Goal: Transaction & Acquisition: Purchase product/service

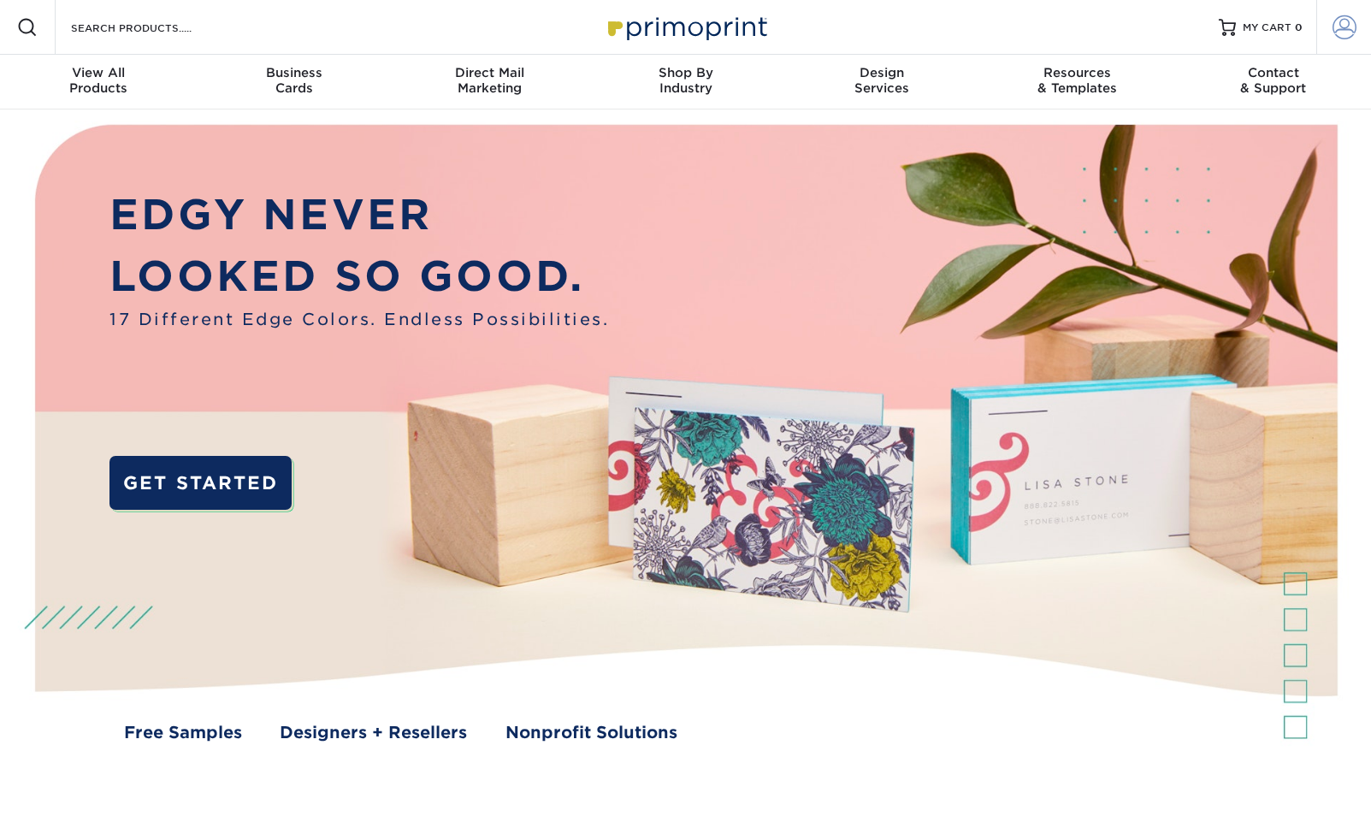
click at [1345, 25] on span at bounding box center [1345, 27] width 24 height 24
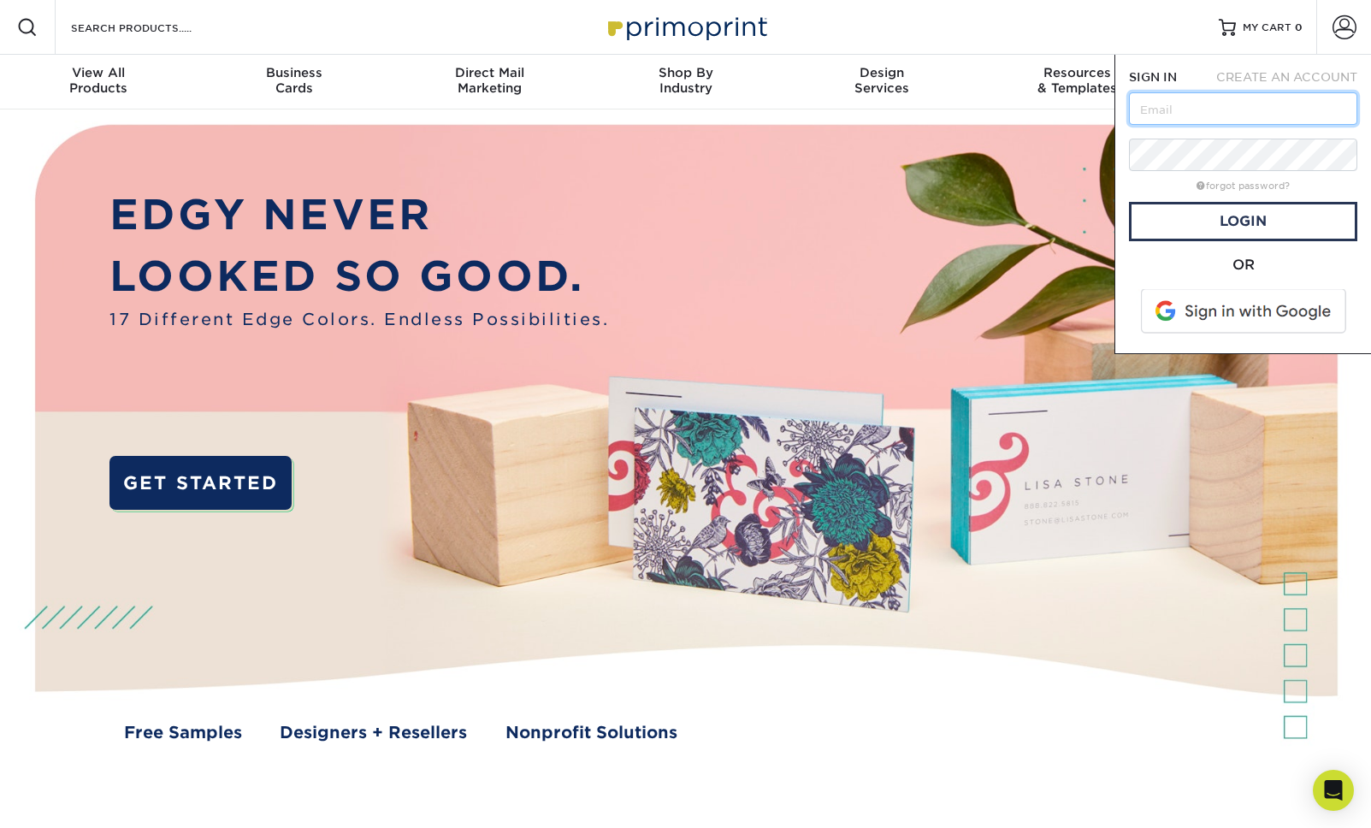
type input "[EMAIL_ADDRESS][DOMAIN_NAME]"
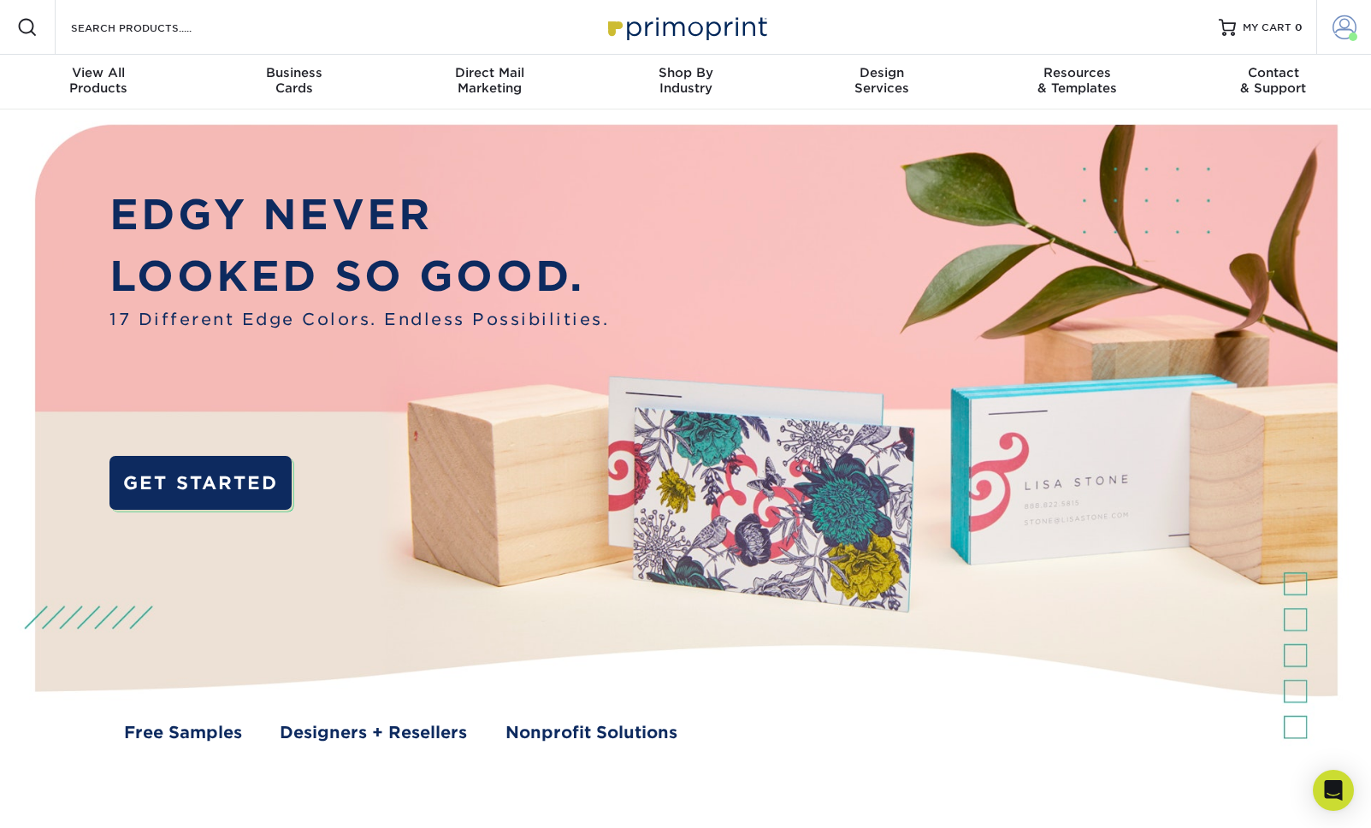
click at [1345, 29] on span at bounding box center [1345, 27] width 24 height 24
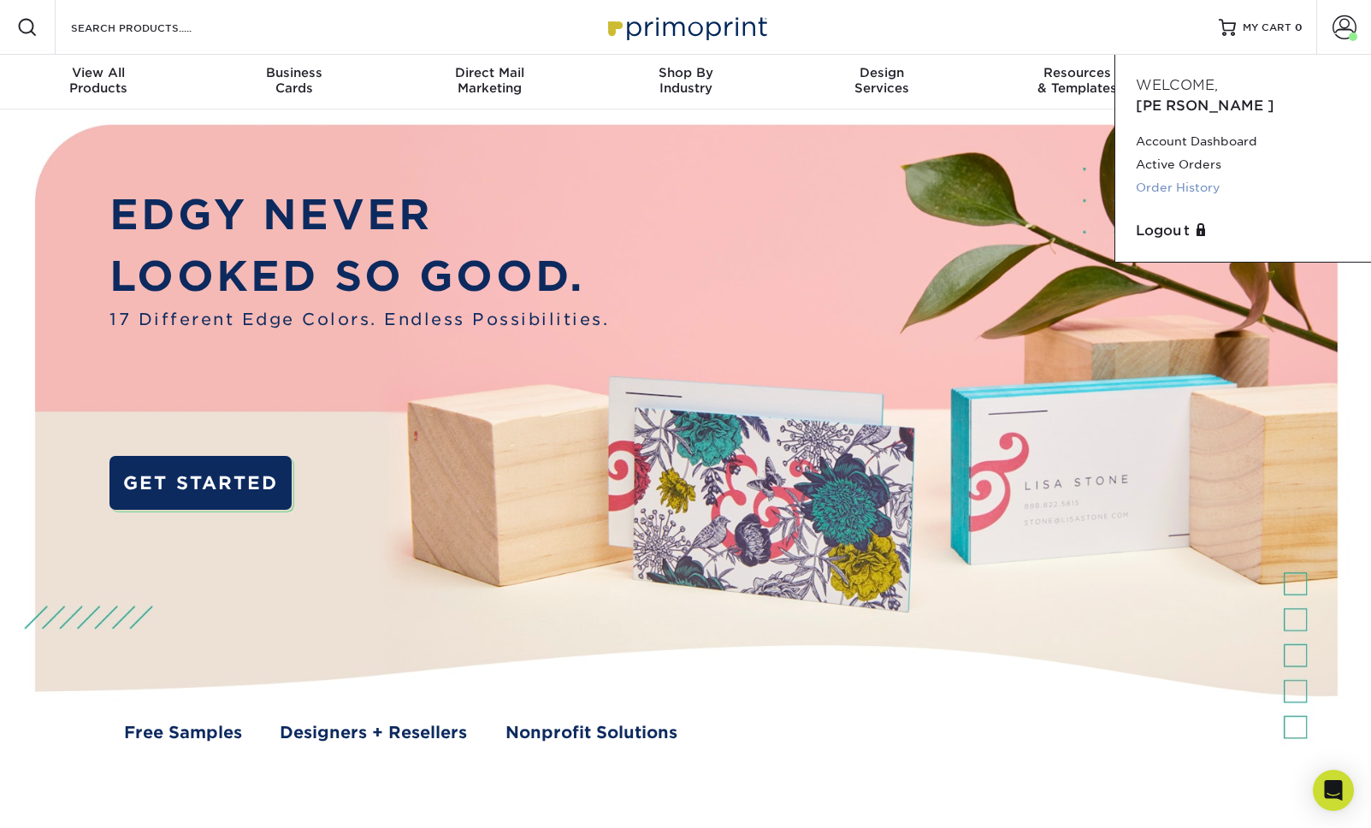
click at [1164, 176] on link "Order History" at bounding box center [1243, 187] width 215 height 23
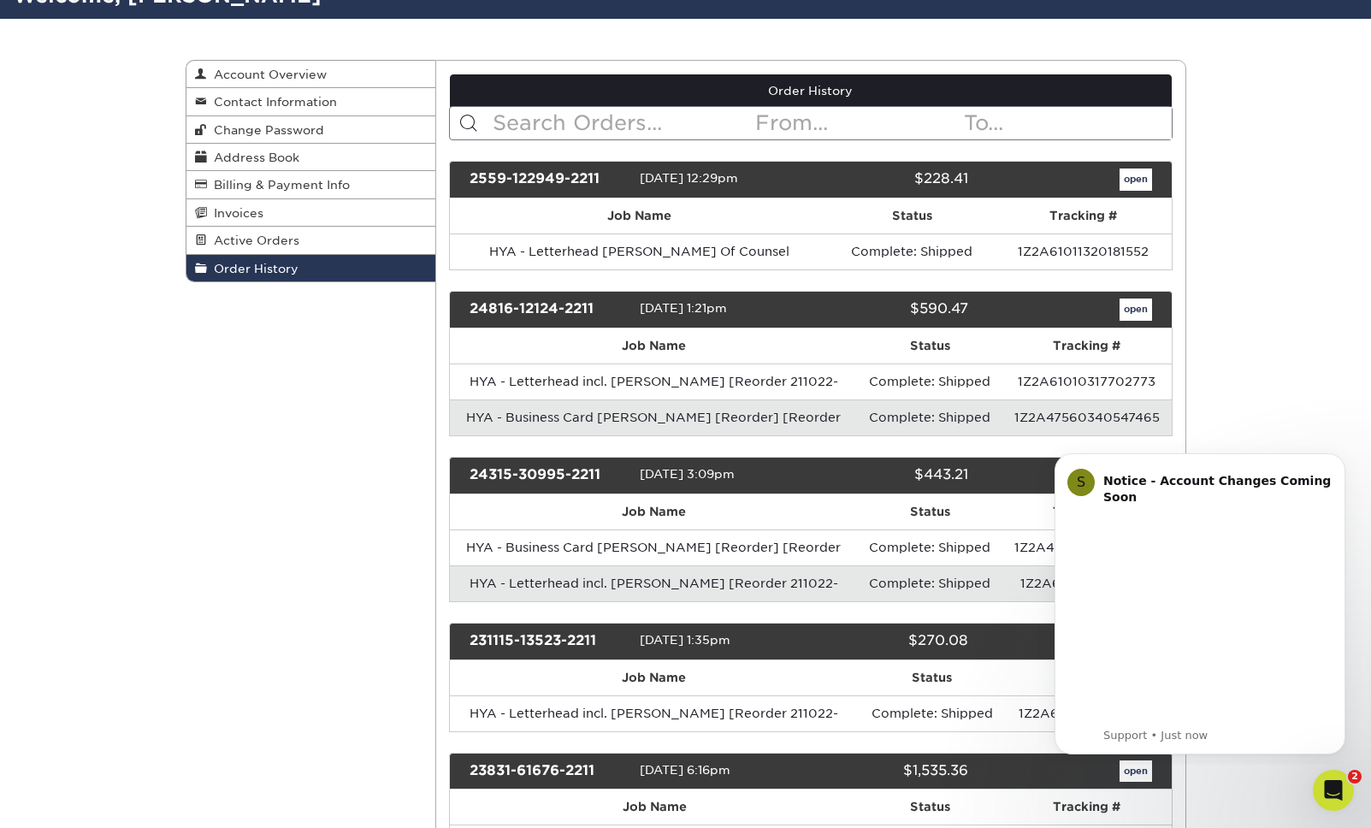
scroll to position [138, 0]
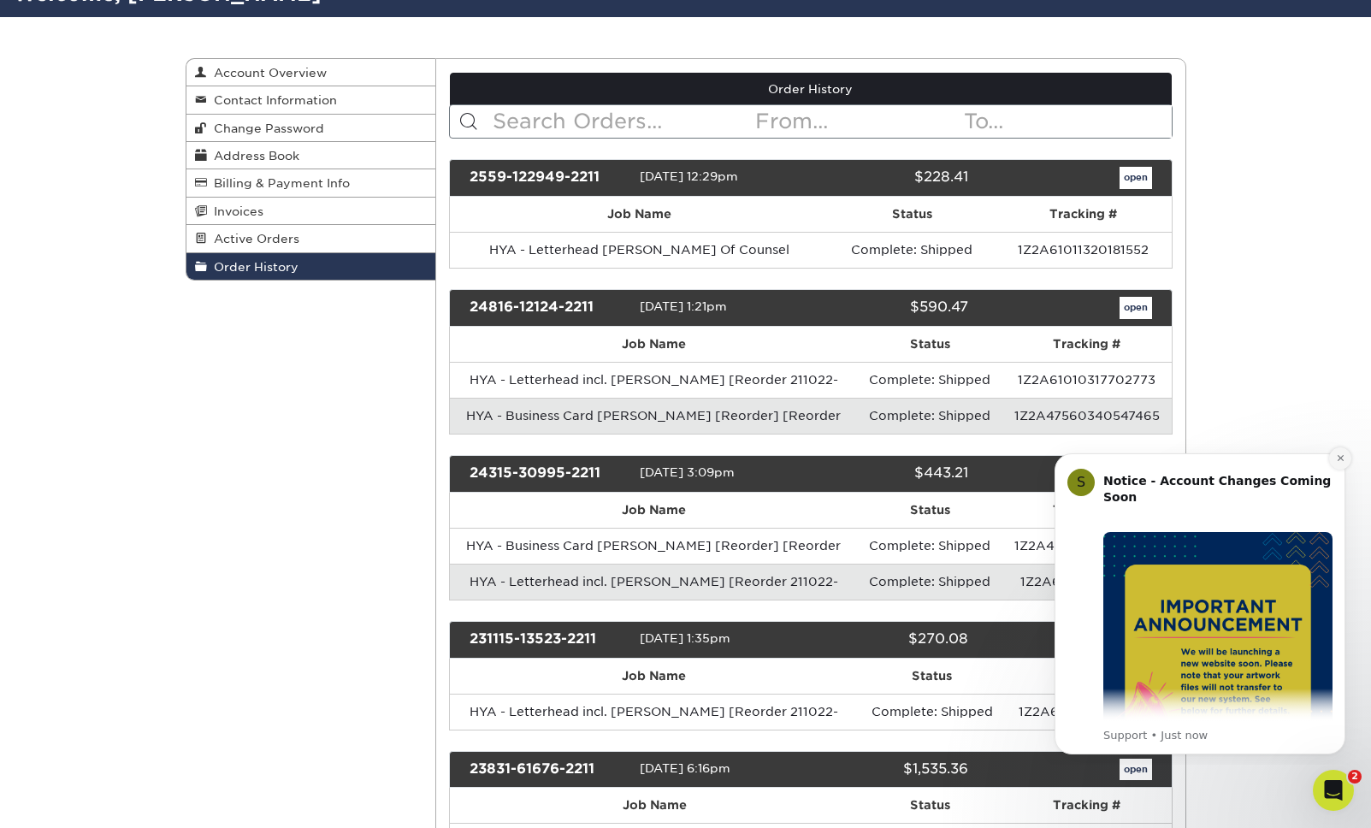
click at [1339, 455] on icon "Dismiss notification" at bounding box center [1340, 457] width 9 height 9
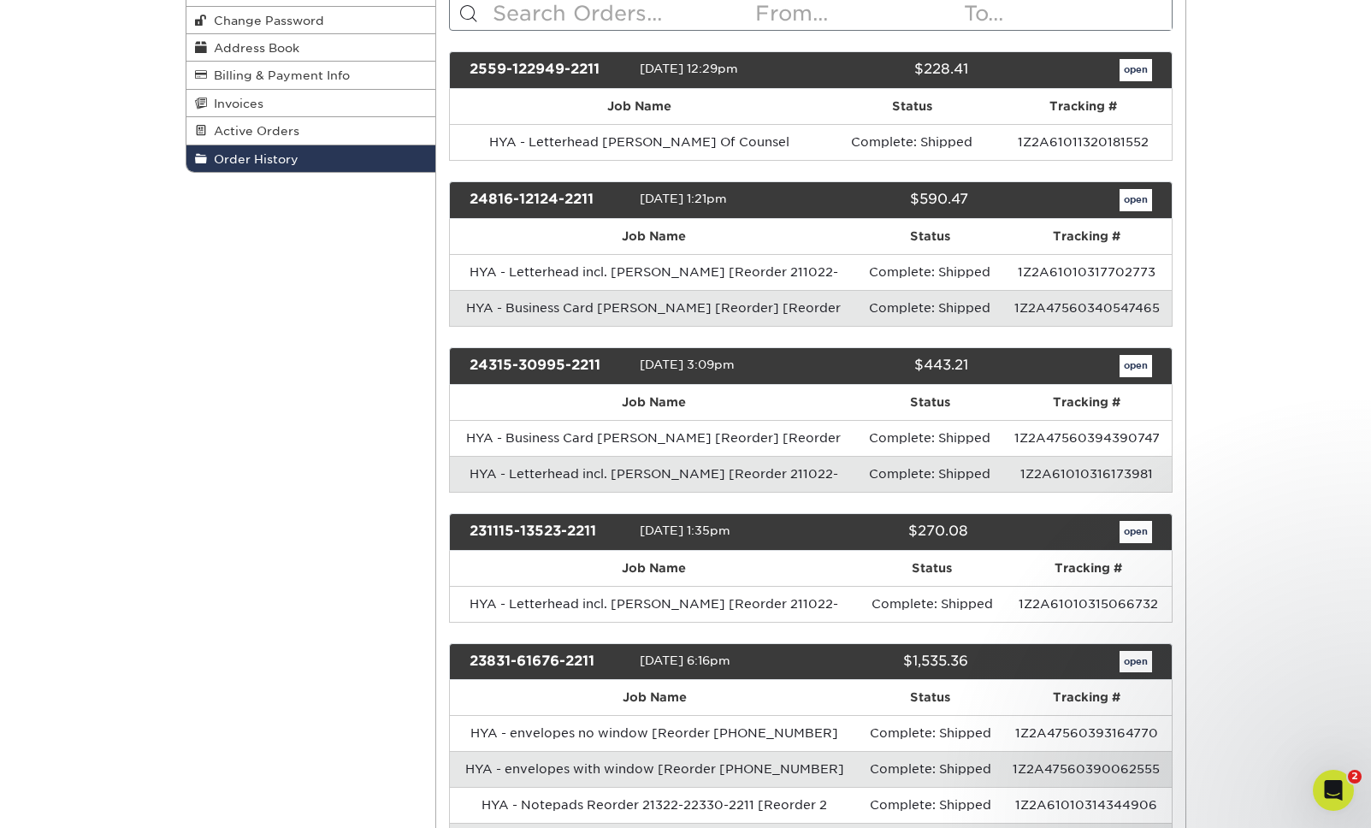
scroll to position [246, 0]
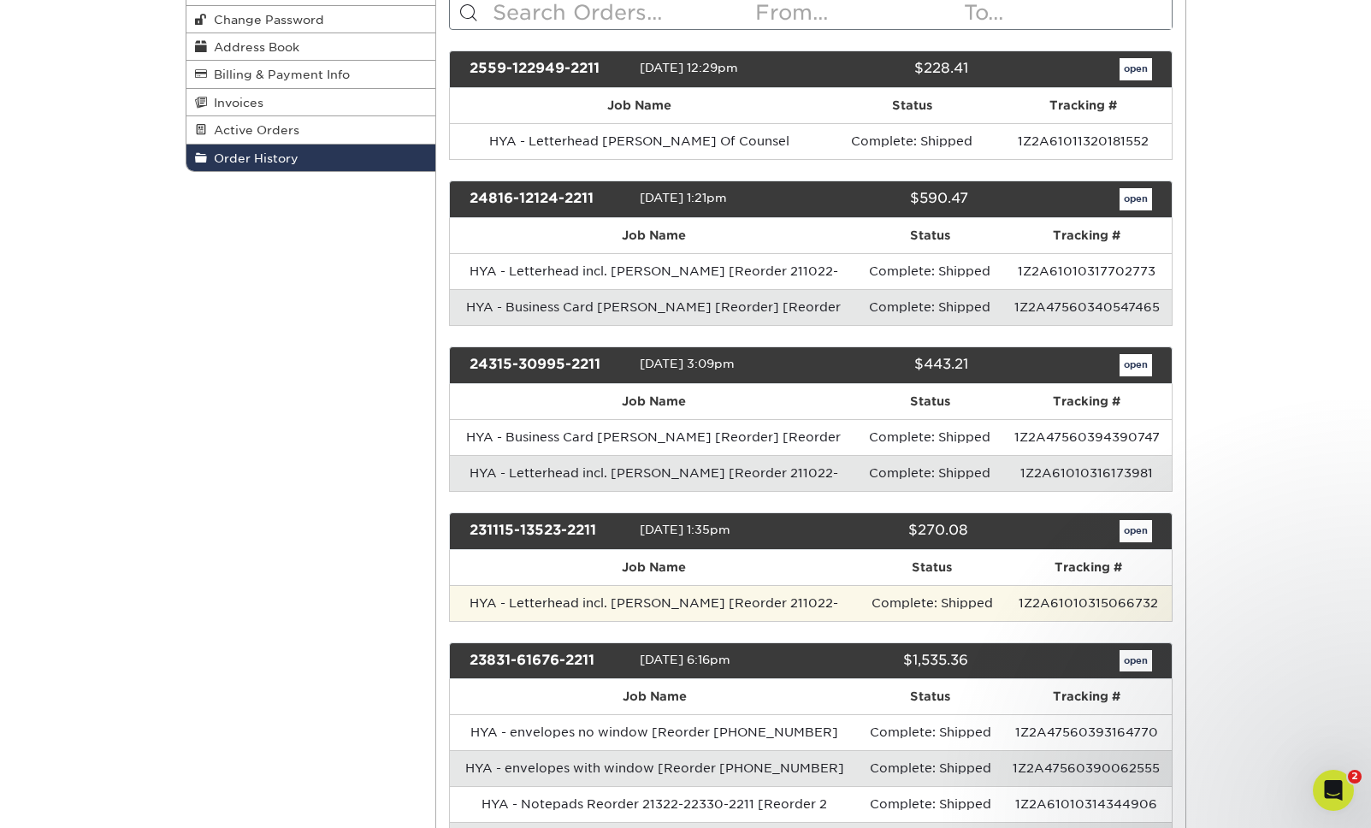
click at [668, 600] on td "HYA - Letterhead incl. [PERSON_NAME] [Reorder 211022-" at bounding box center [654, 603] width 409 height 36
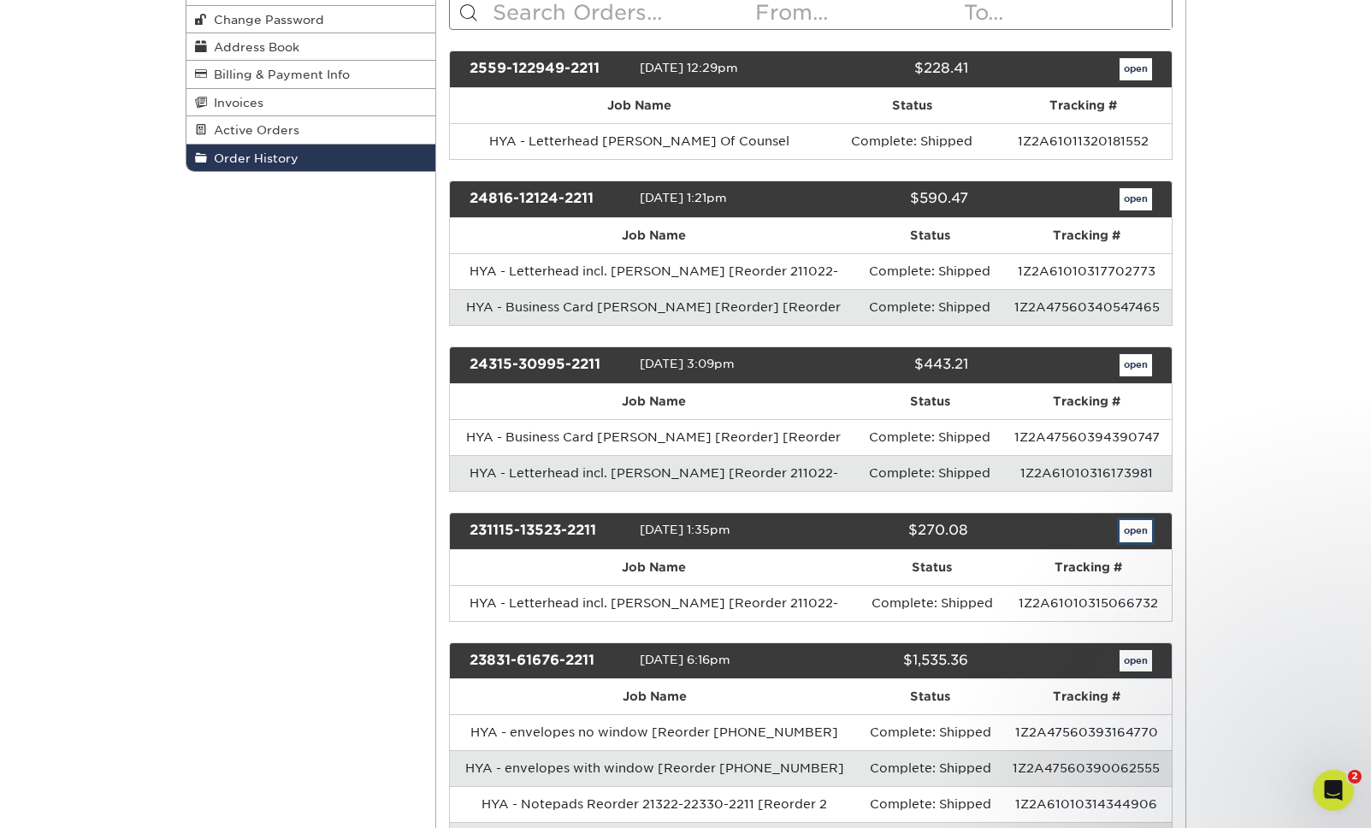
click at [1139, 531] on link "open" at bounding box center [1136, 531] width 33 height 22
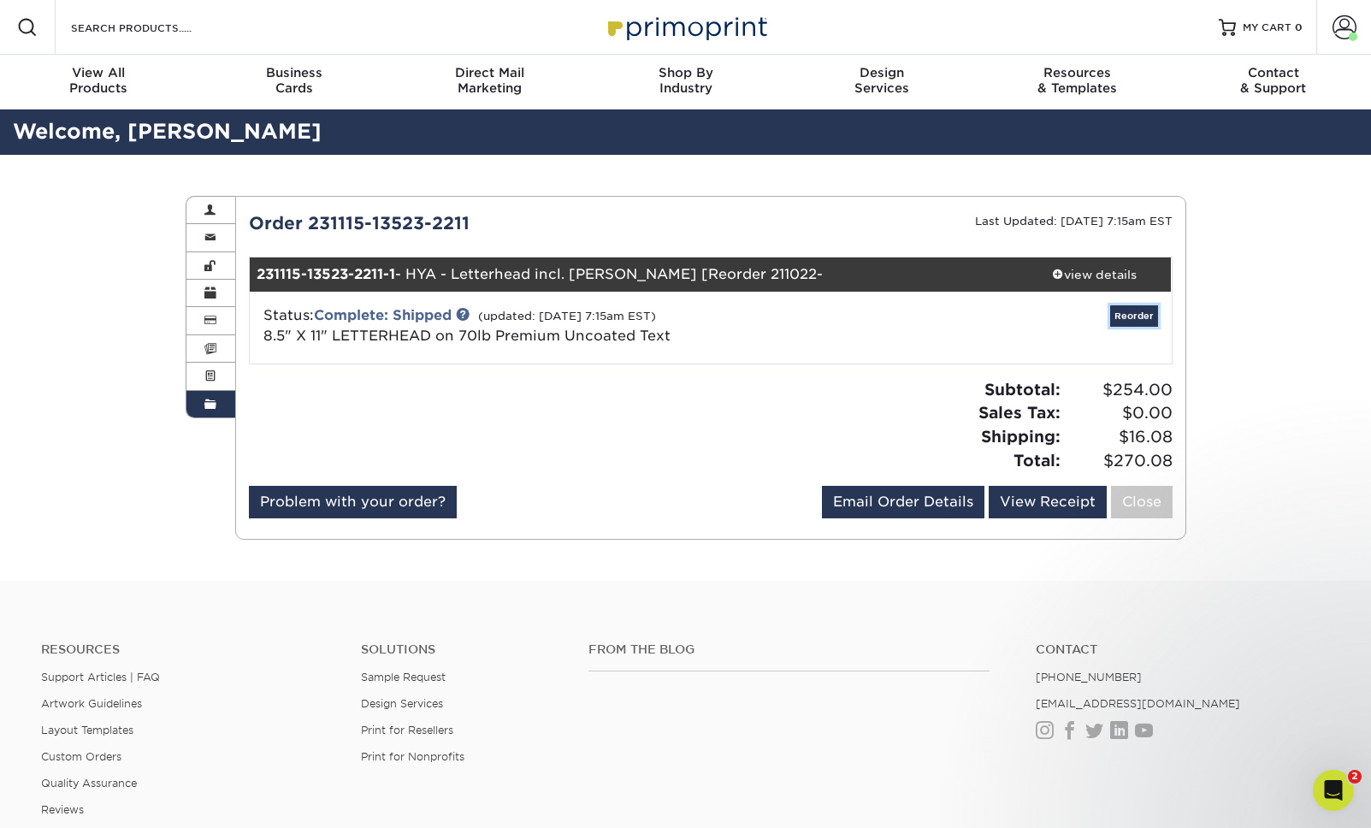
click at [1126, 317] on link "Reorder" at bounding box center [1134, 315] width 48 height 21
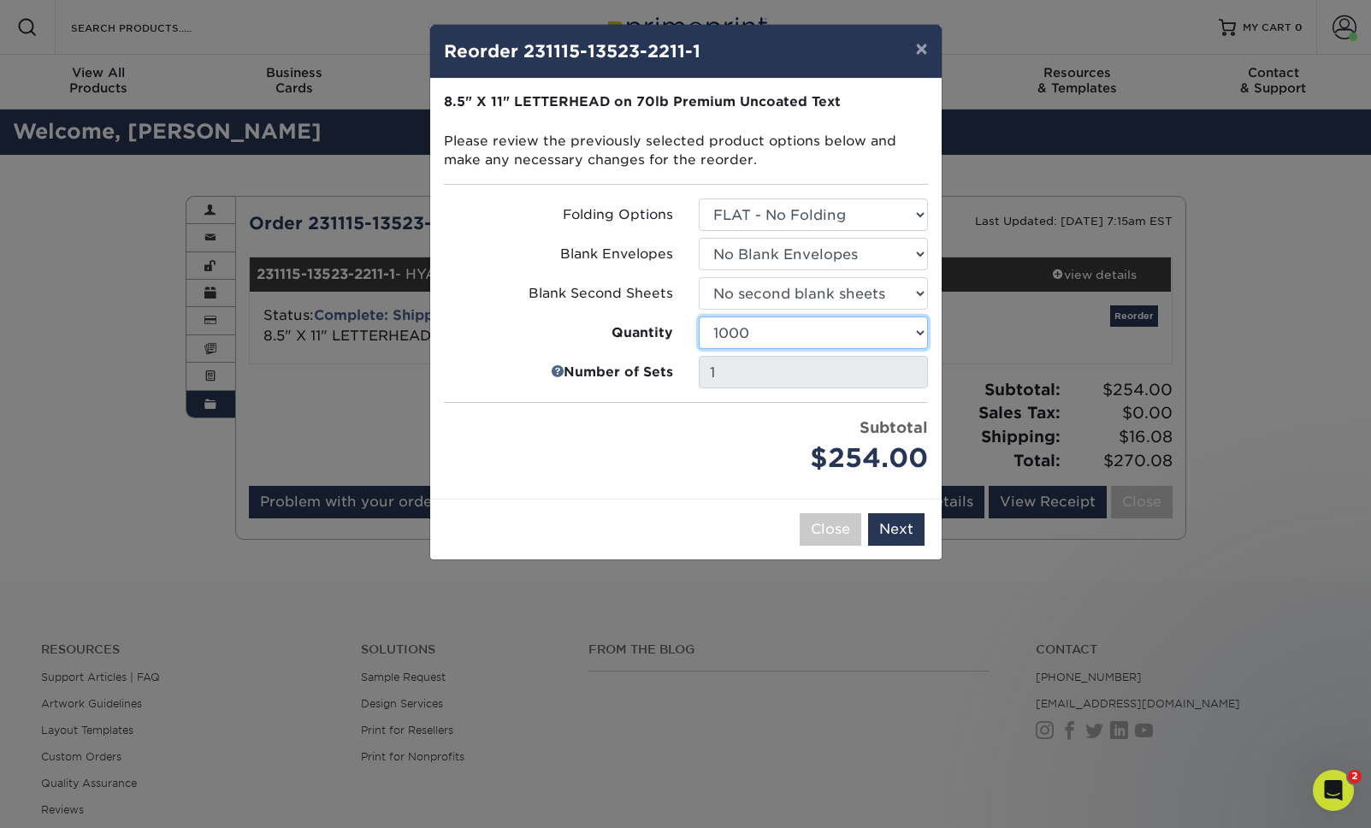
click at [927, 329] on select "250 500 1000 2500 5000 10000 15000 20000 25000" at bounding box center [813, 332] width 229 height 33
click at [699, 316] on select "250 500 1000 2500 5000 10000 15000 20000 25000" at bounding box center [813, 332] width 229 height 33
click at [921, 332] on select "250 500 1000 2500 5000 10000 15000 20000 25000" at bounding box center [813, 332] width 229 height 33
select select "52e3d710-0e8f-4d4d-8560-7d4d8655be69"
click at [699, 316] on select "250 500 1000 2500 5000 10000 15000 20000 25000" at bounding box center [813, 332] width 229 height 33
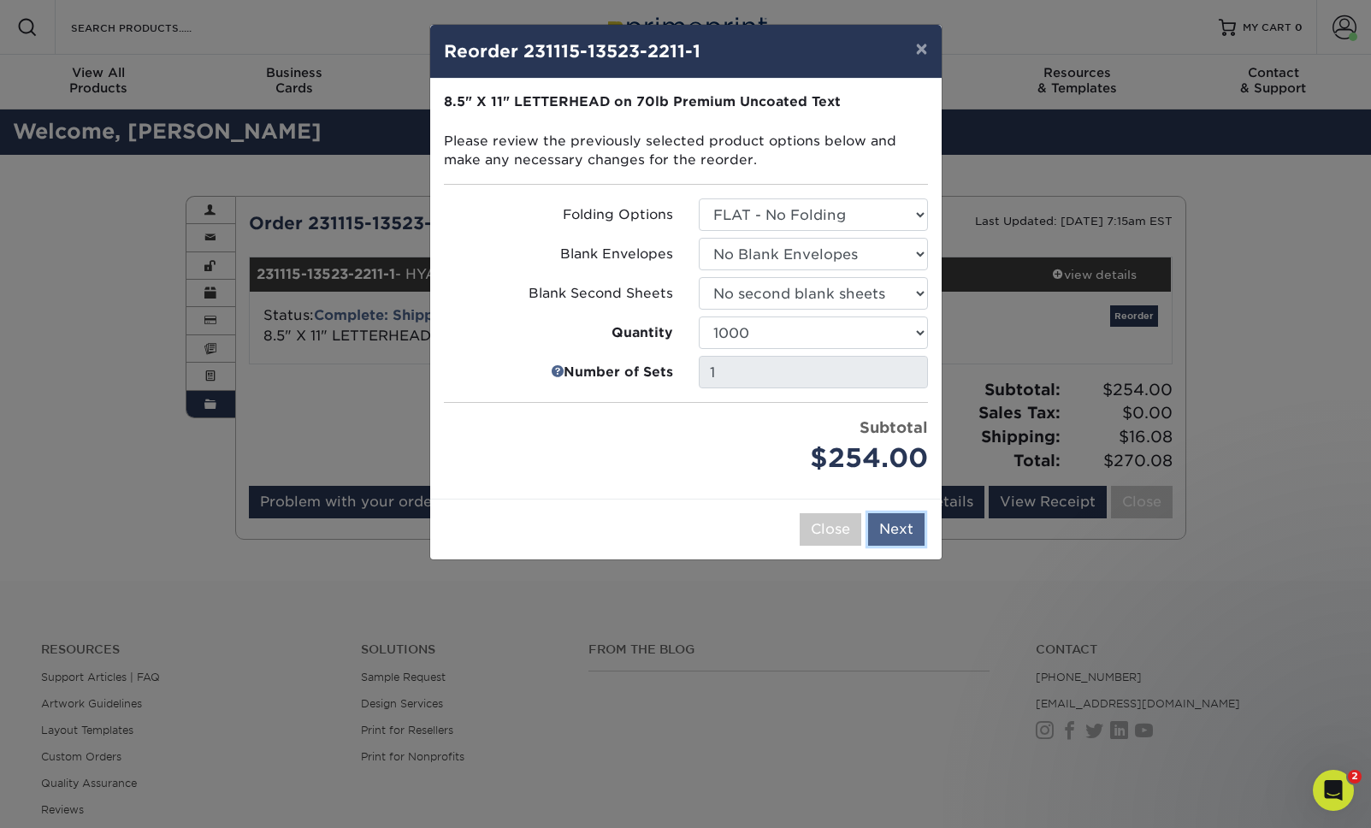
click at [896, 528] on button "Next" at bounding box center [896, 529] width 56 height 33
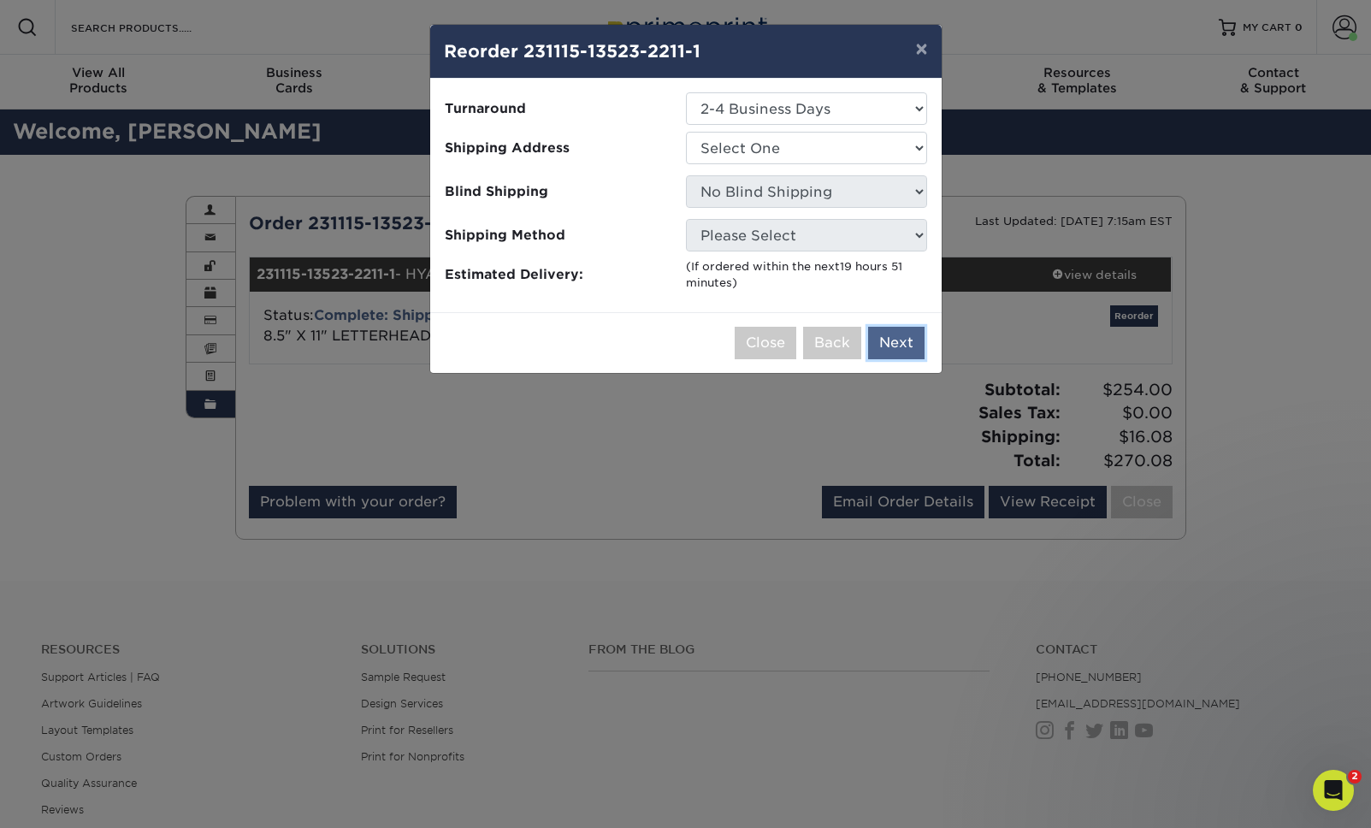
click at [899, 340] on button "Next" at bounding box center [896, 343] width 56 height 33
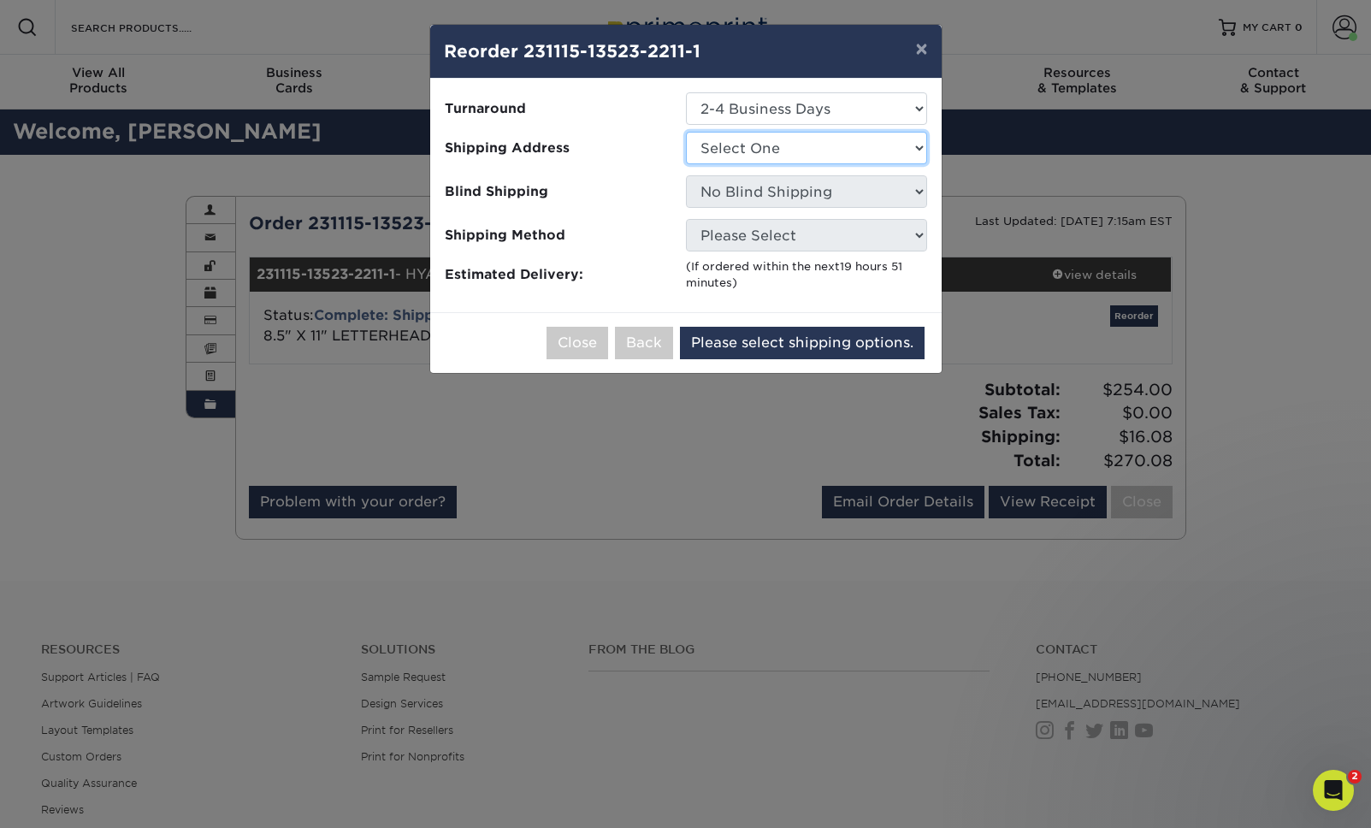
click at [769, 145] on select "Select One AACI AJs Mom [MEDICAL_DATA] Awareness Centre CTI - ClearThink Group …" at bounding box center [806, 148] width 241 height 33
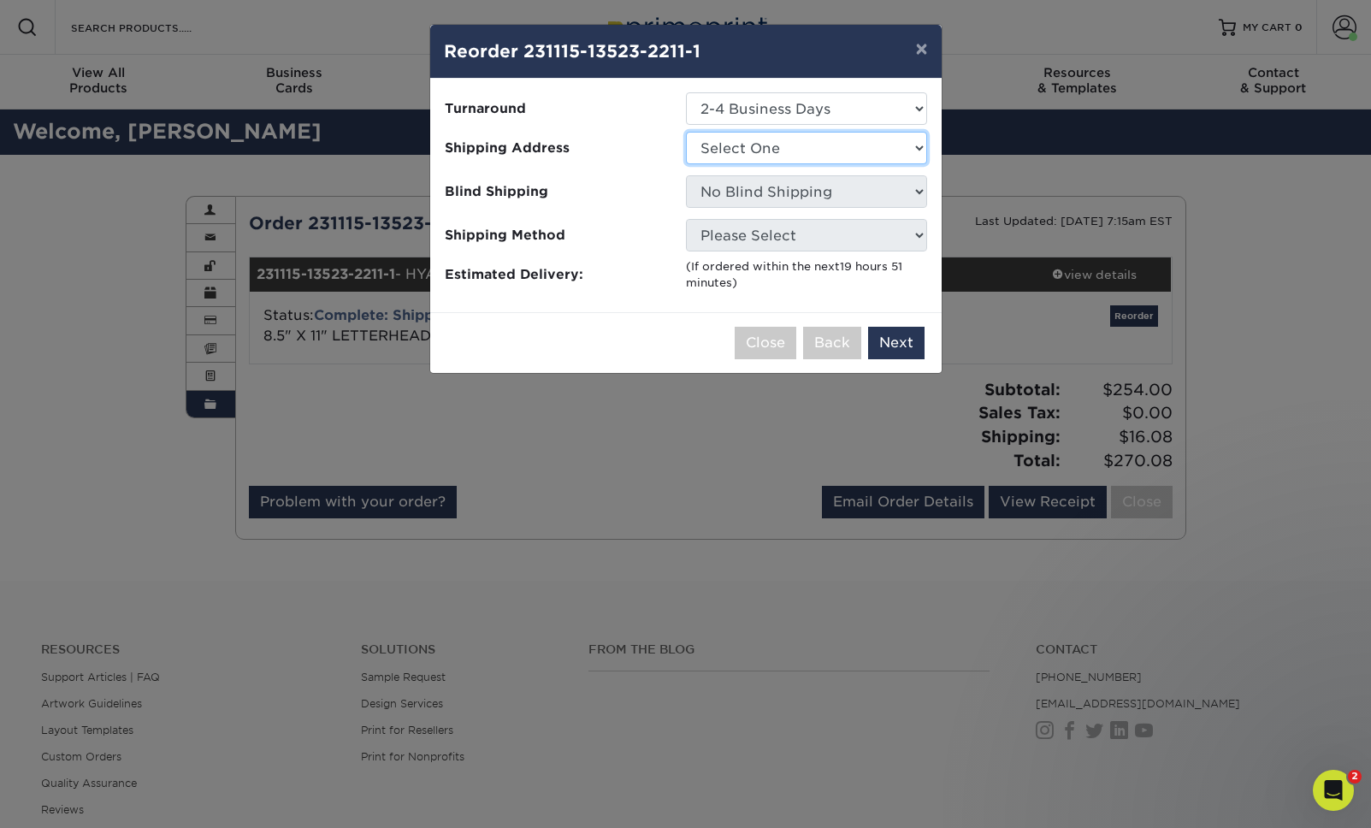
select select "3845"
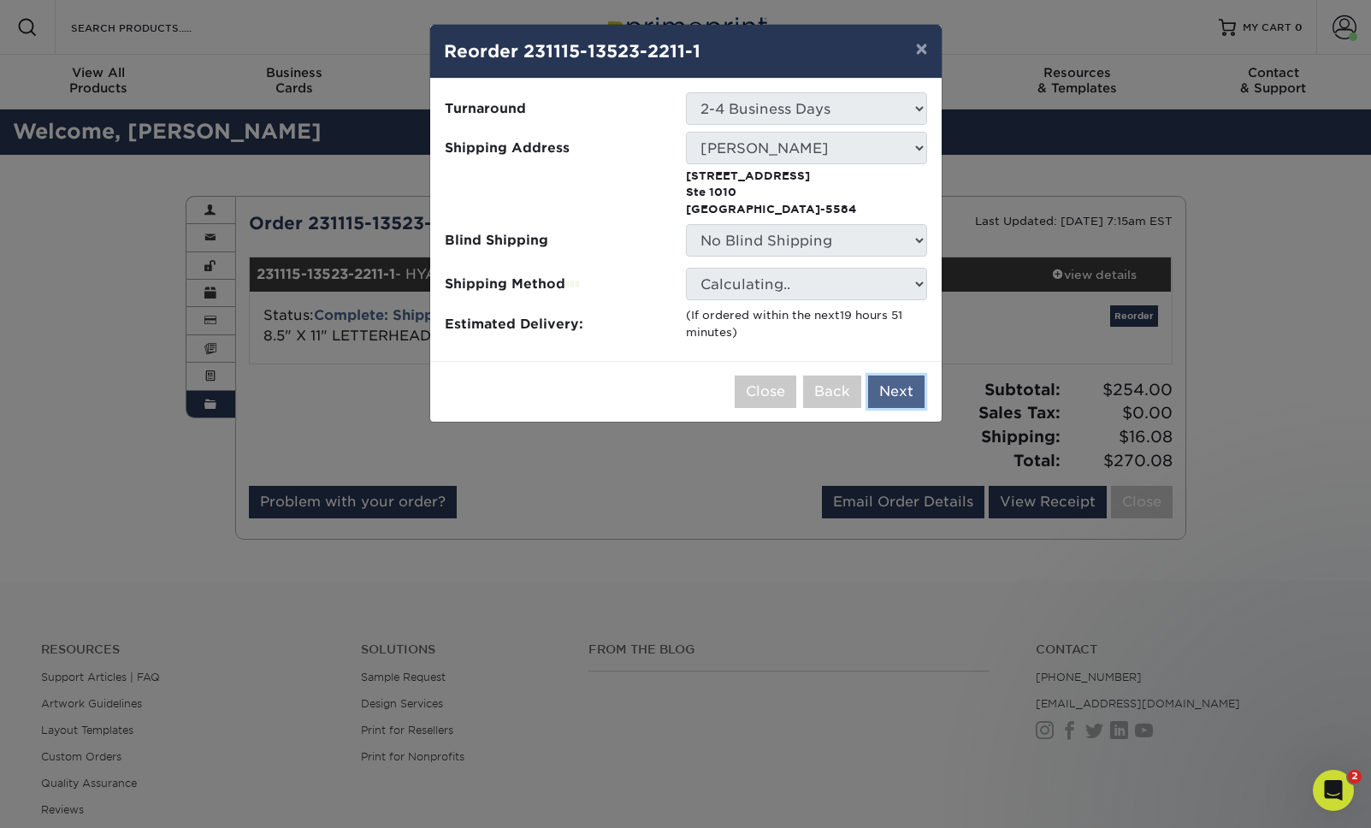
click at [890, 399] on button "Next" at bounding box center [896, 391] width 56 height 33
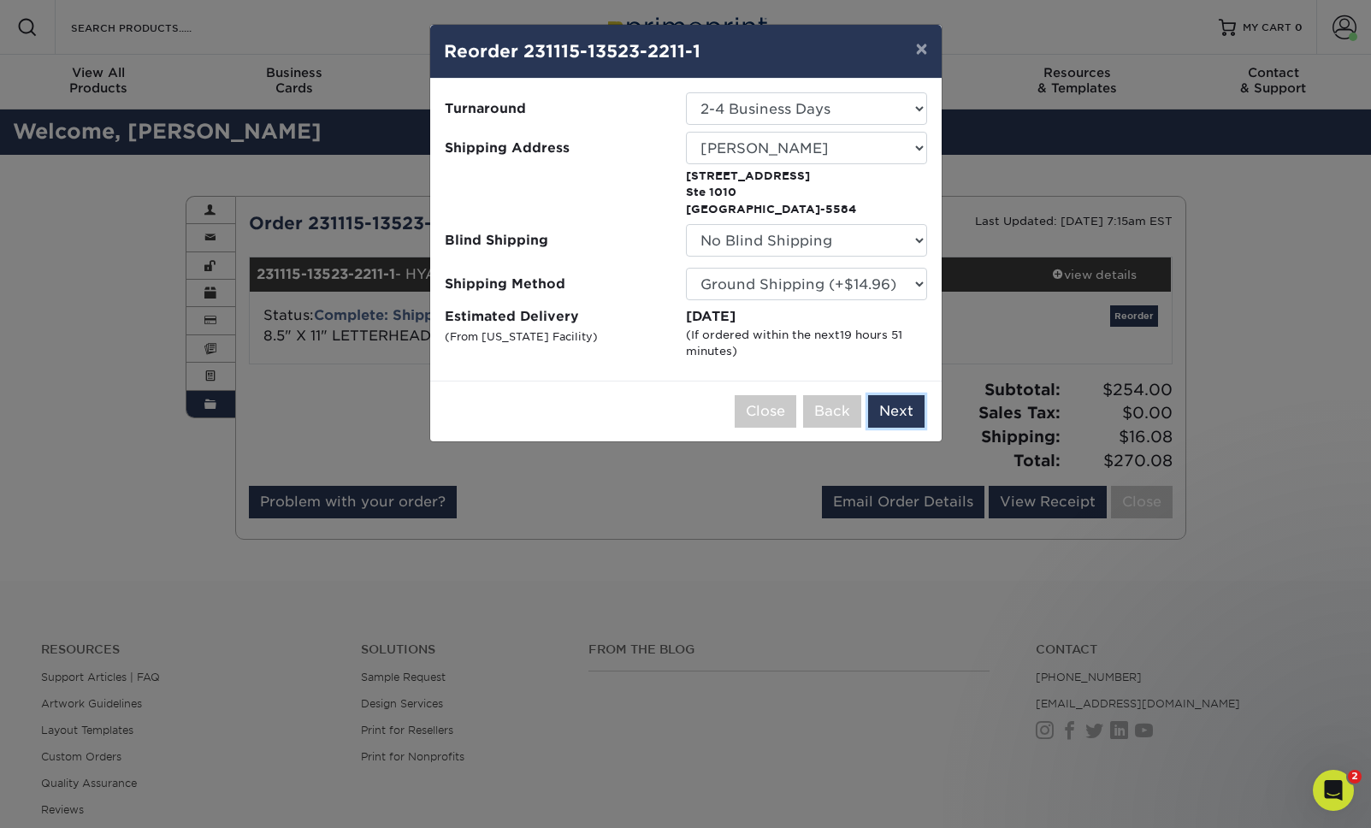
click at [891, 417] on button "Next" at bounding box center [896, 411] width 56 height 33
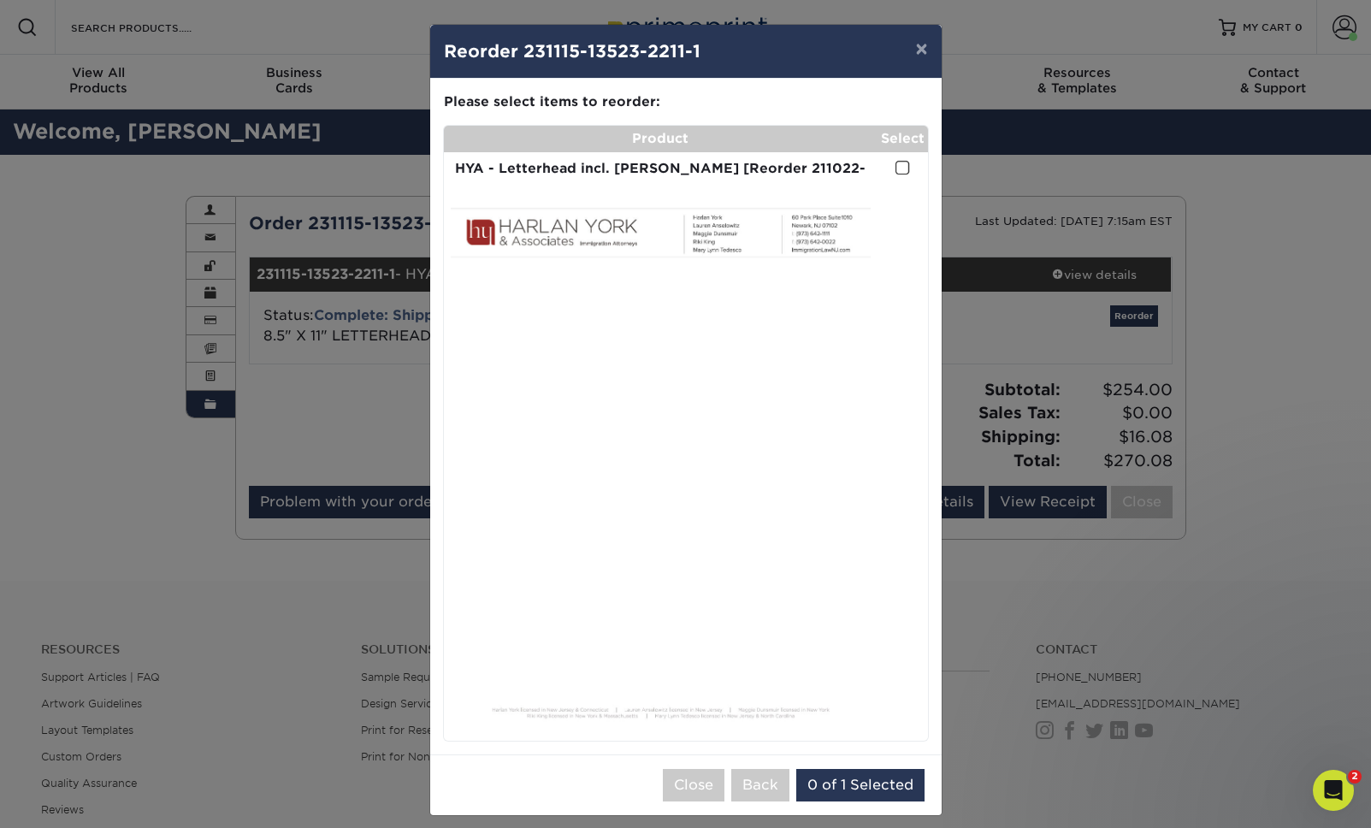
click at [902, 168] on span at bounding box center [903, 168] width 15 height 16
click at [0, 0] on input "checkbox" at bounding box center [0, 0] width 0 height 0
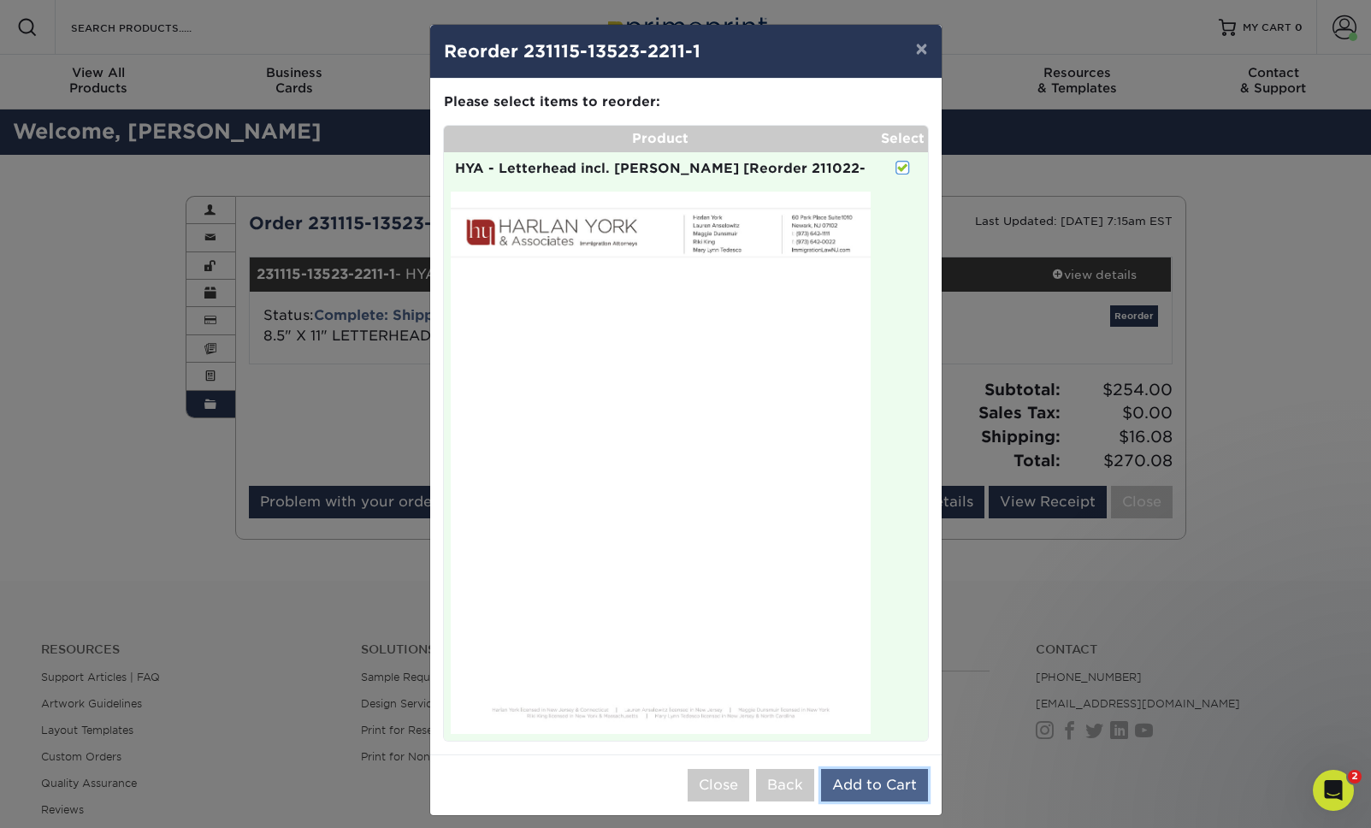
click at [873, 783] on button "Add to Cart" at bounding box center [874, 785] width 107 height 33
